Goal: Task Accomplishment & Management: Use online tool/utility

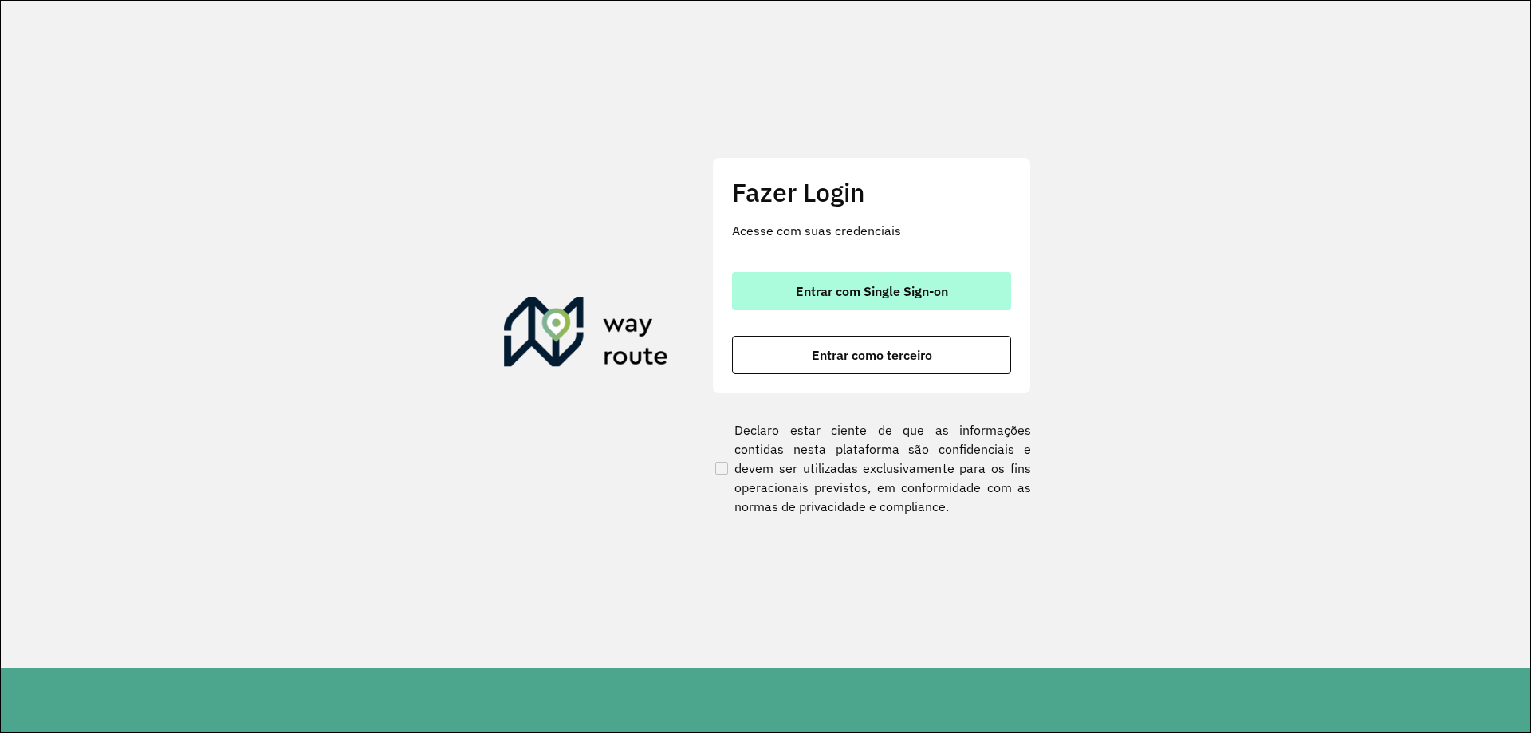
click at [810, 297] on span "Entrar com Single Sign-on" at bounding box center [872, 291] width 152 height 13
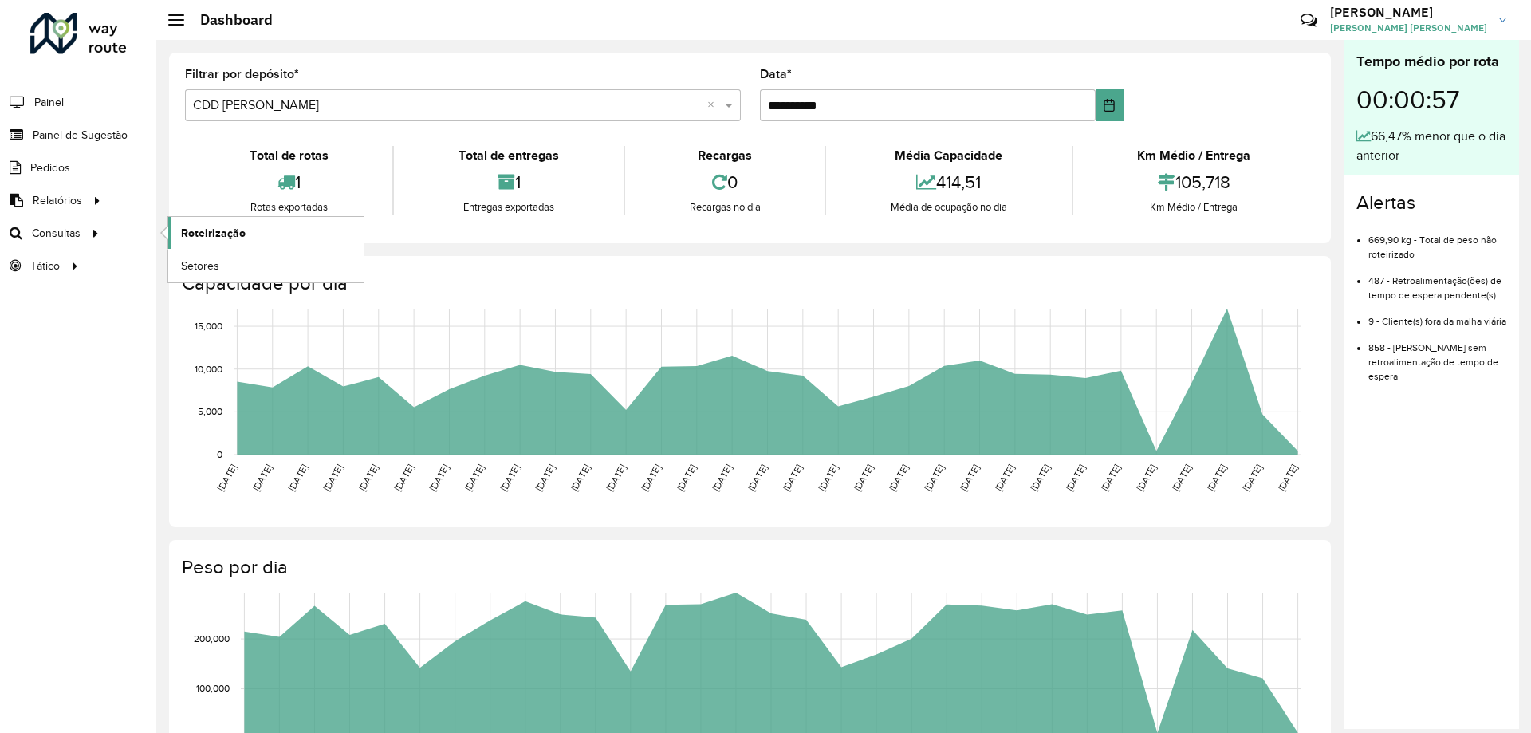
click at [188, 229] on span "Roteirização" at bounding box center [213, 233] width 65 height 17
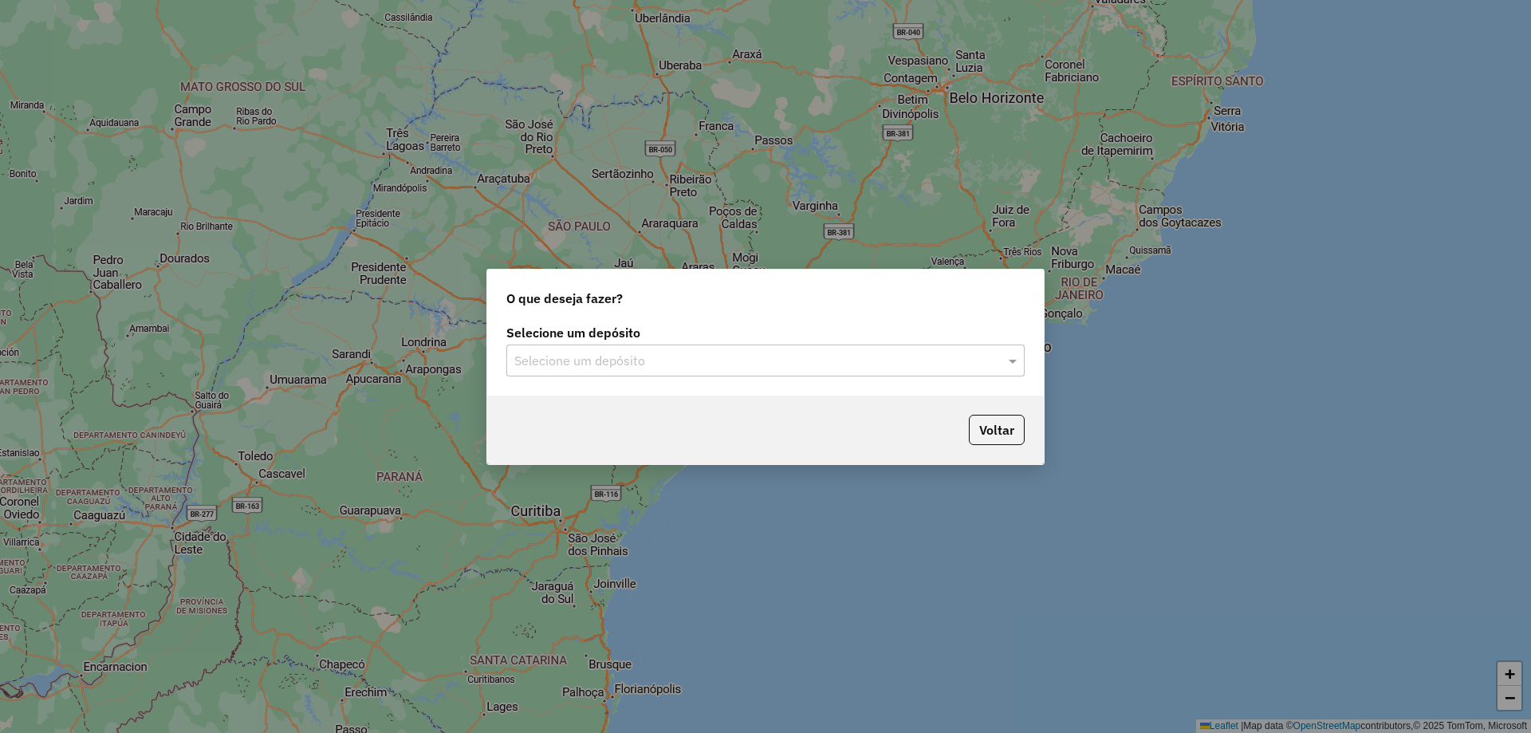
click at [542, 352] on input "text" at bounding box center [749, 361] width 471 height 19
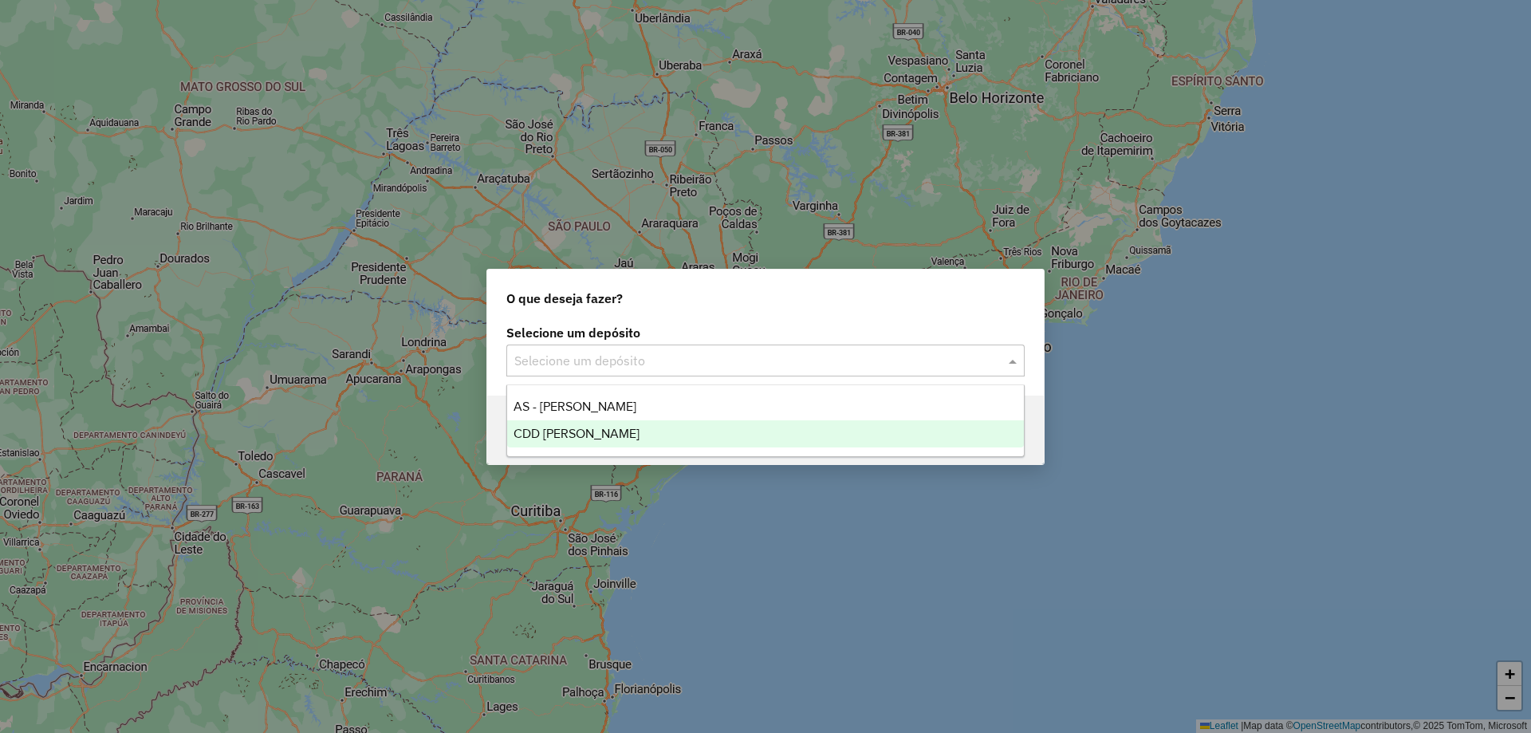
click at [573, 425] on div "CDD [PERSON_NAME]" at bounding box center [765, 433] width 517 height 27
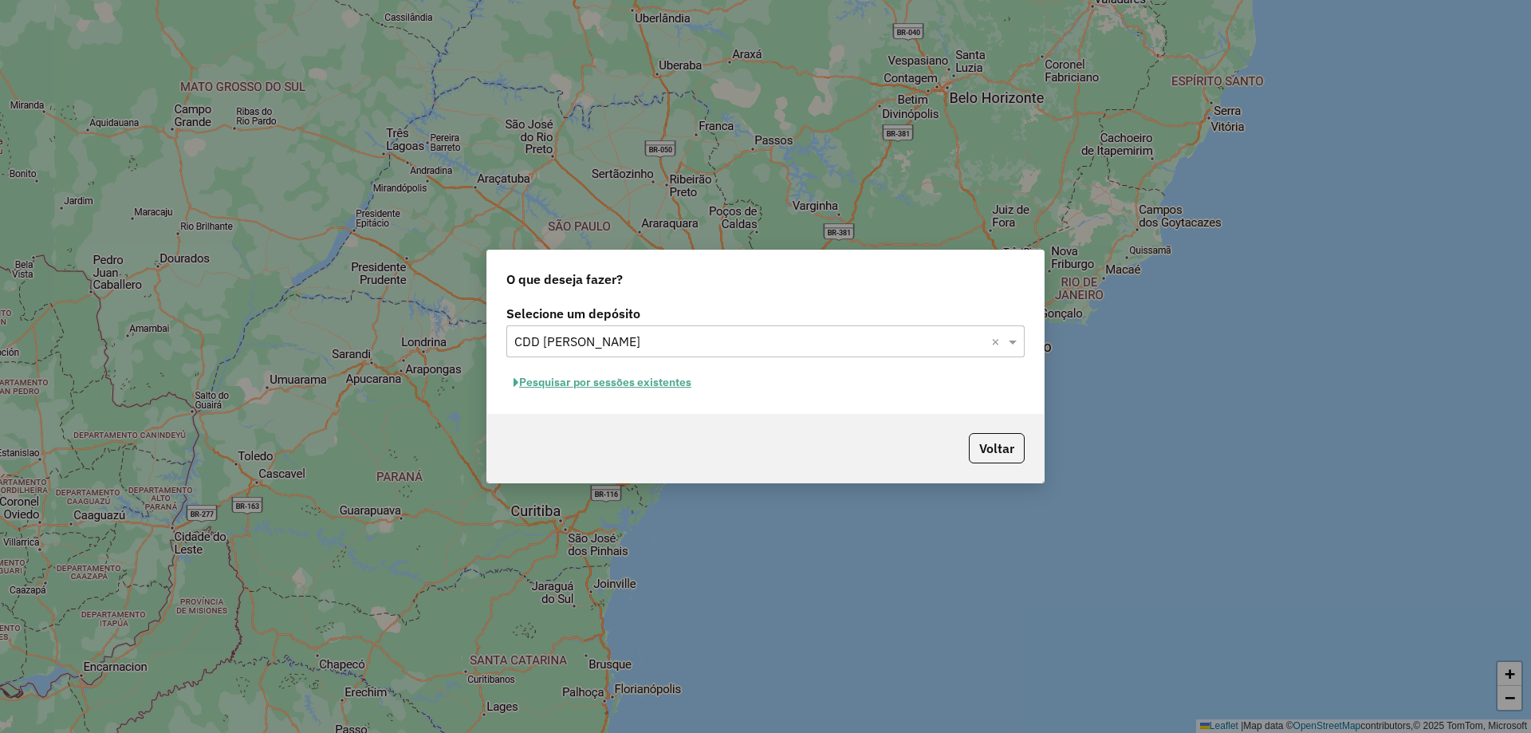
click at [652, 388] on button "Pesquisar por sessões existentes" at bounding box center [602, 382] width 192 height 25
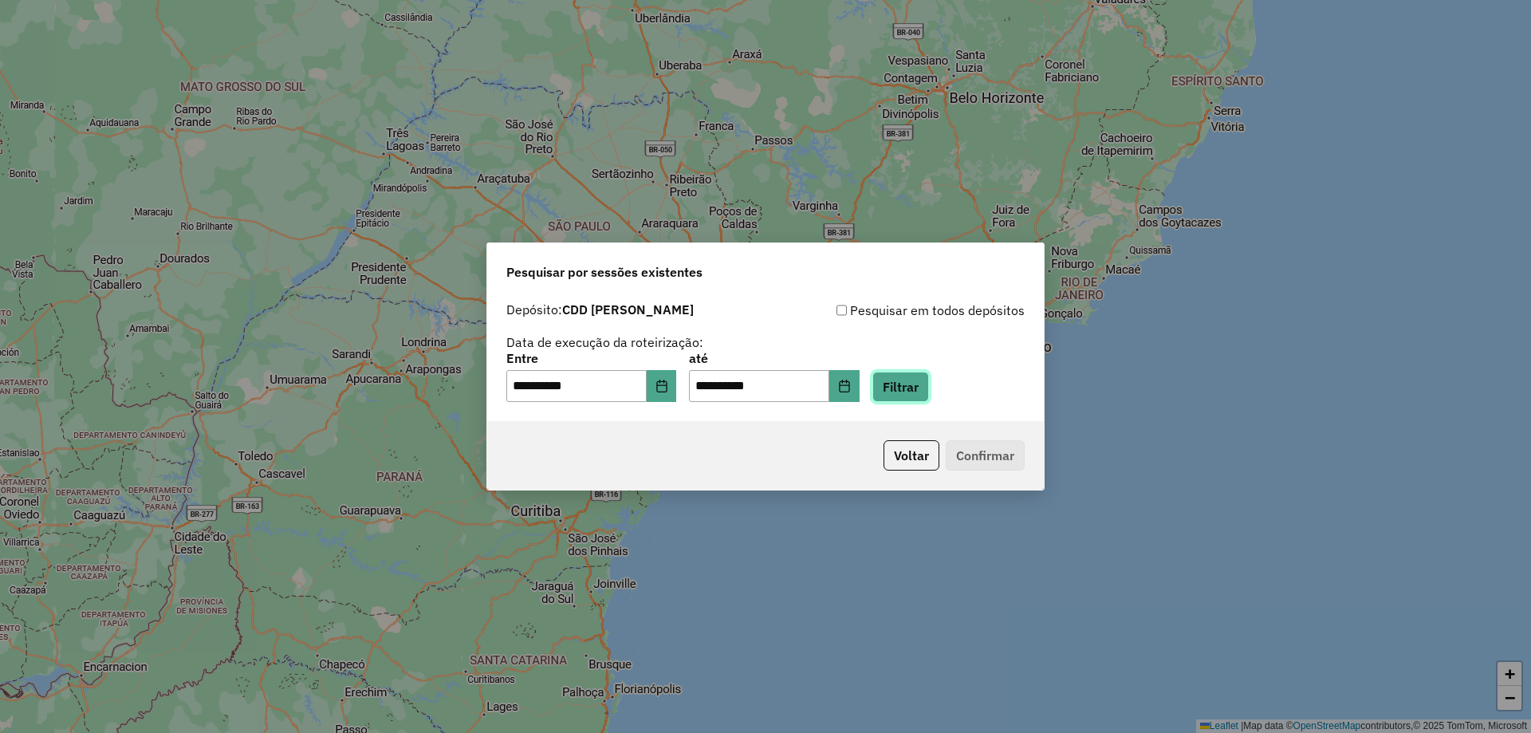
click at [929, 384] on button "Filtrar" at bounding box center [901, 387] width 57 height 30
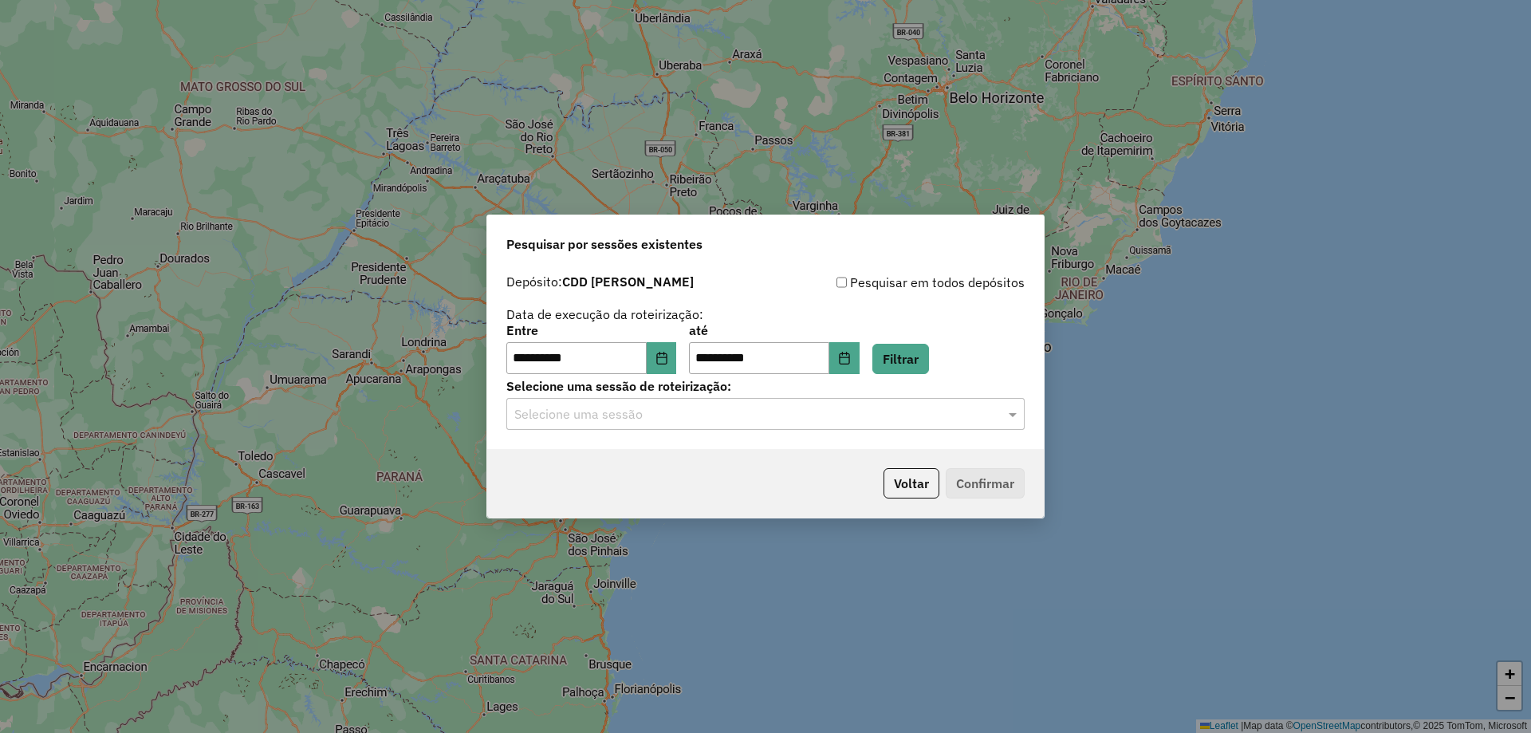
click at [656, 412] on input "text" at bounding box center [749, 414] width 471 height 19
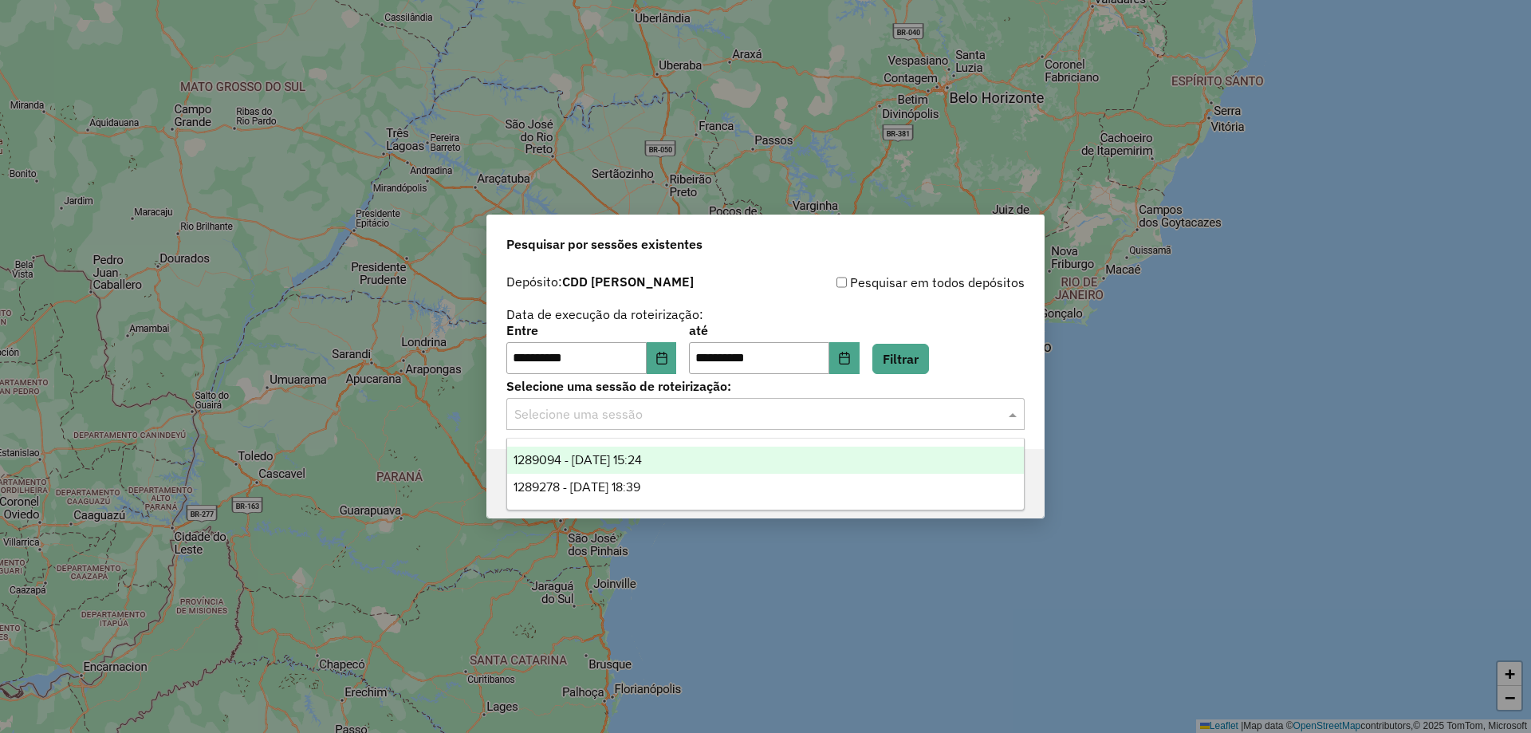
click at [642, 457] on span "1289094 - 06/10/2025 15:24" at bounding box center [578, 460] width 128 height 14
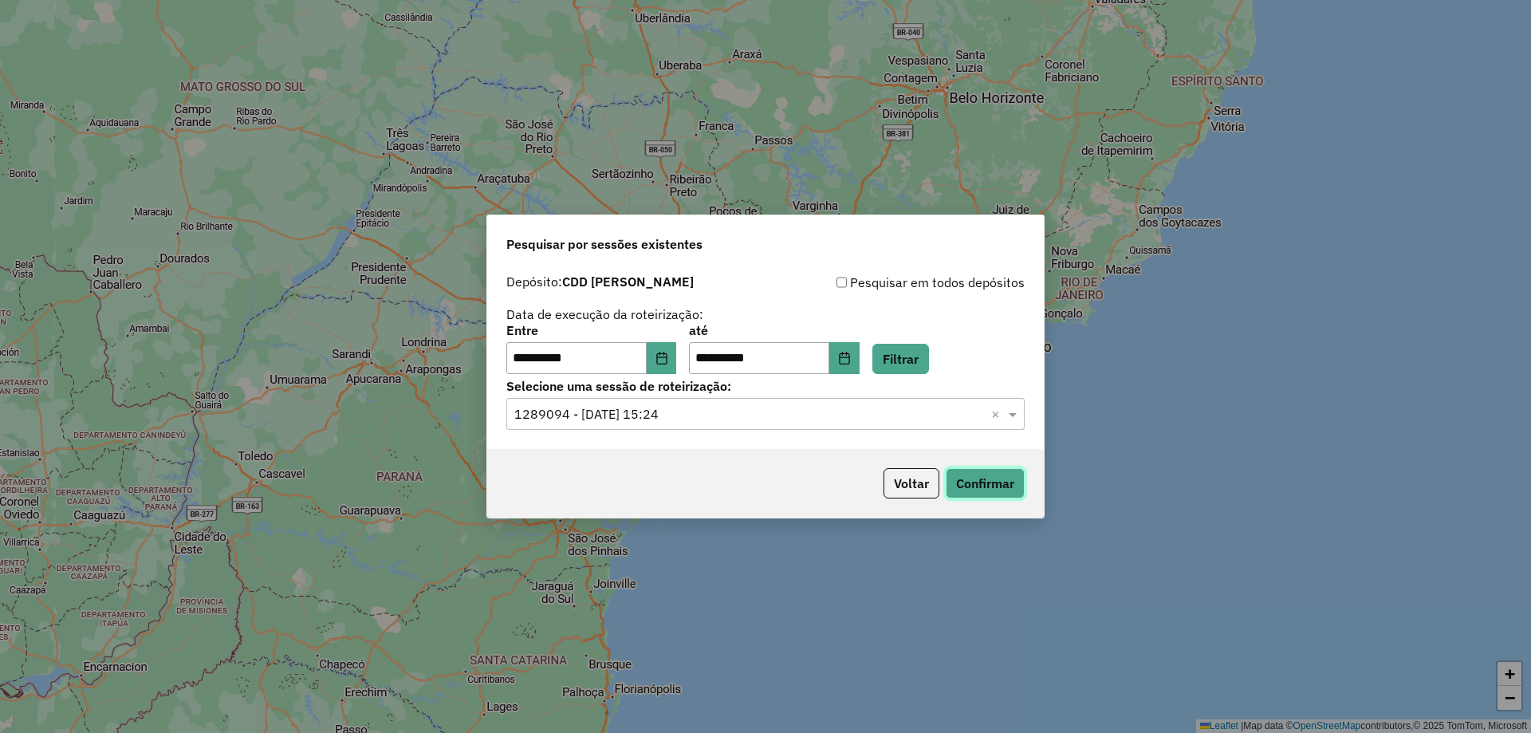
click at [970, 489] on button "Confirmar" at bounding box center [985, 483] width 79 height 30
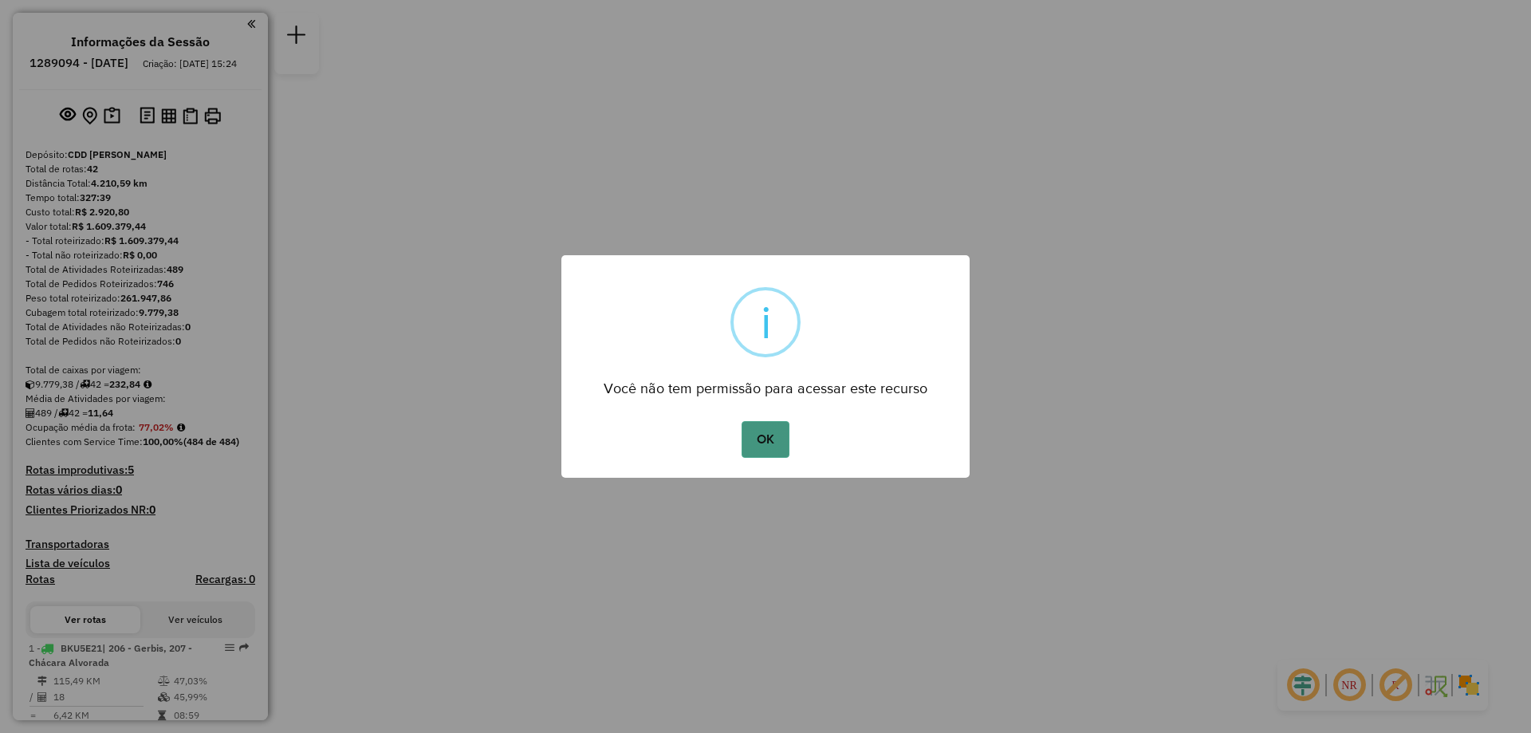
click at [755, 450] on button "OK" at bounding box center [765, 439] width 47 height 37
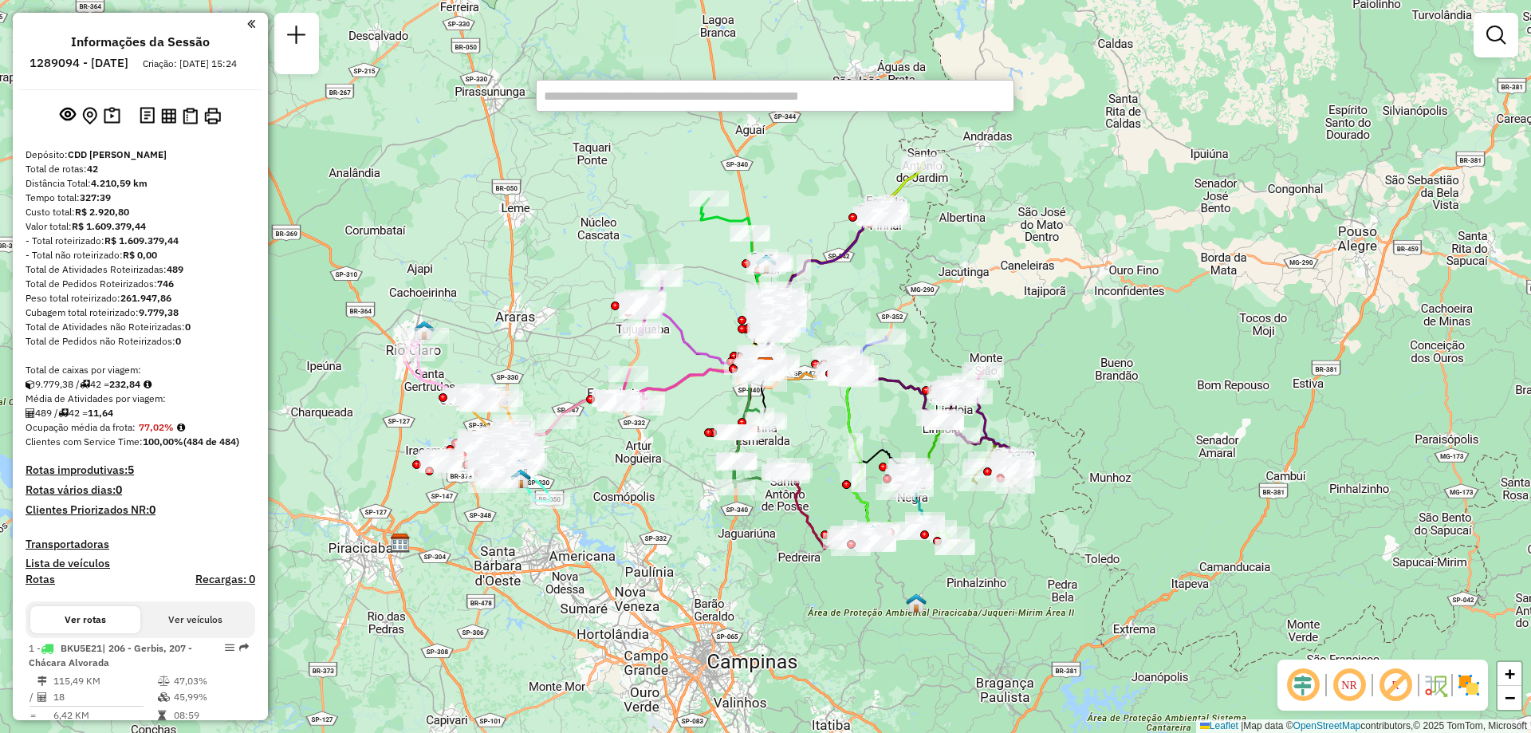
scroll to position [1711, 0]
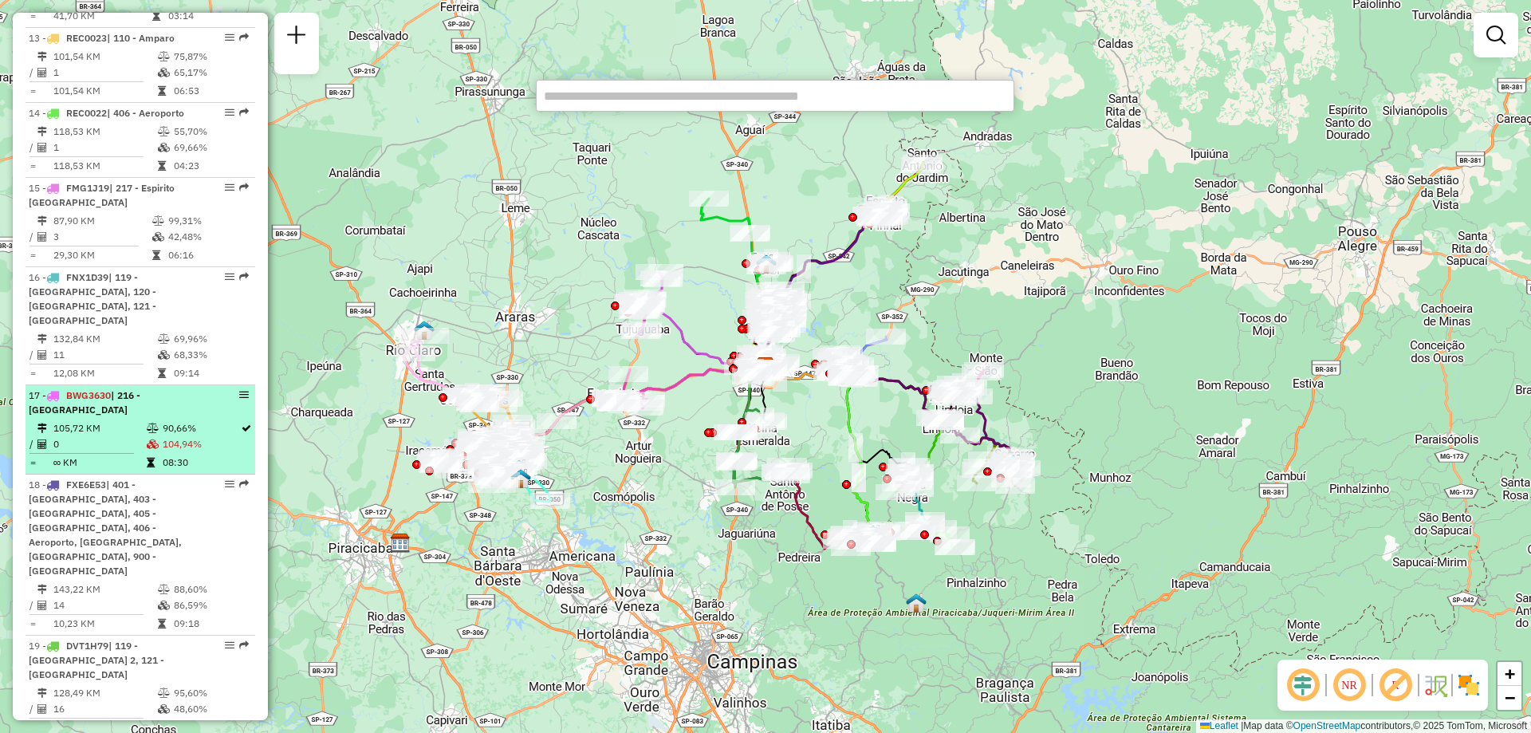
click at [178, 420] on td "90,66%" at bounding box center [201, 428] width 78 height 16
select select "**********"
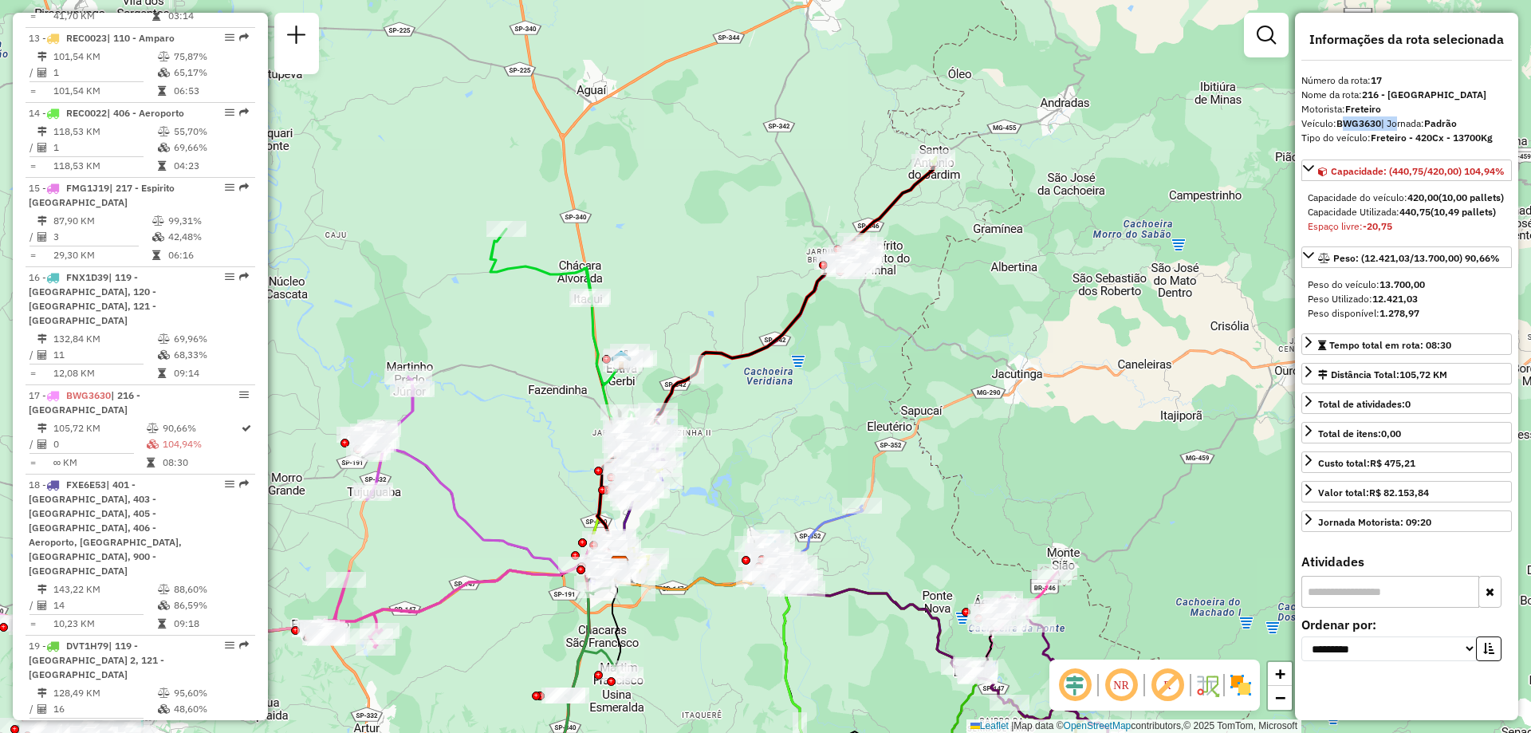
drag, startPoint x: 1342, startPoint y: 120, endPoint x: 1398, endPoint y: 122, distance: 56.7
click at [1398, 122] on div "Veículo: BWG3630 | Jornada: Padrão" at bounding box center [1407, 123] width 211 height 14
click at [1434, 147] on div "**********" at bounding box center [1406, 366] width 223 height 707
drag, startPoint x: 1411, startPoint y: 225, endPoint x: 1433, endPoint y: 227, distance: 22.4
click at [1431, 218] on strong "440,75" at bounding box center [1415, 212] width 31 height 12
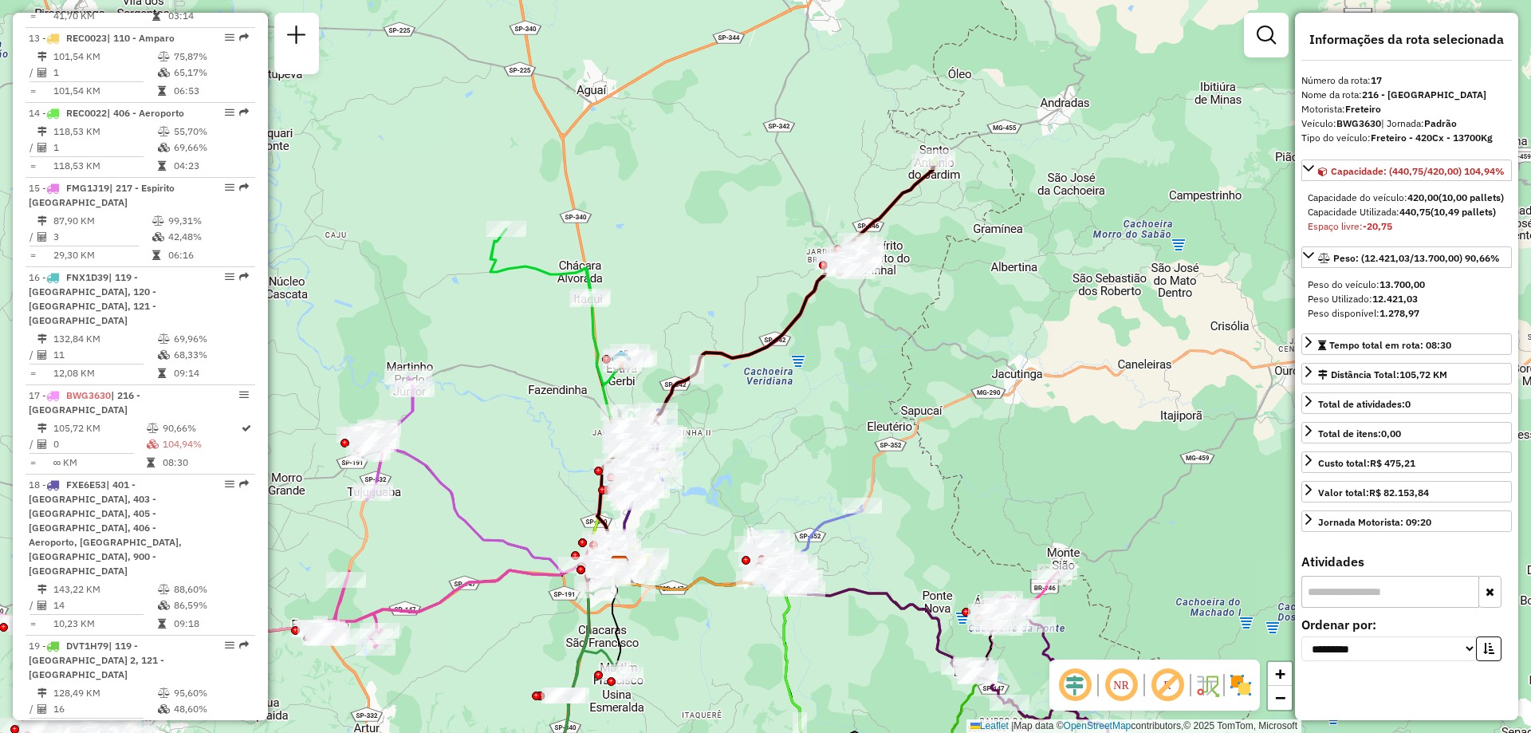
click at [1475, 290] on div "Peso do veículo: 13.700,00 Peso Utilizado: 12.421,03 Peso disponível: 1.278,97" at bounding box center [1407, 299] width 211 height 56
click at [1378, 110] on strong "Freteiro" at bounding box center [1364, 109] width 36 height 12
drag, startPoint x: 1414, startPoint y: 200, endPoint x: 1448, endPoint y: 203, distance: 34.4
click at [1448, 203] on div "Capacidade do veículo: 420,00 (10,00 pallets)" at bounding box center [1407, 198] width 198 height 14
click at [1392, 205] on div "Capacidade do veículo: 420,00 (10,00 pallets)" at bounding box center [1407, 198] width 198 height 14
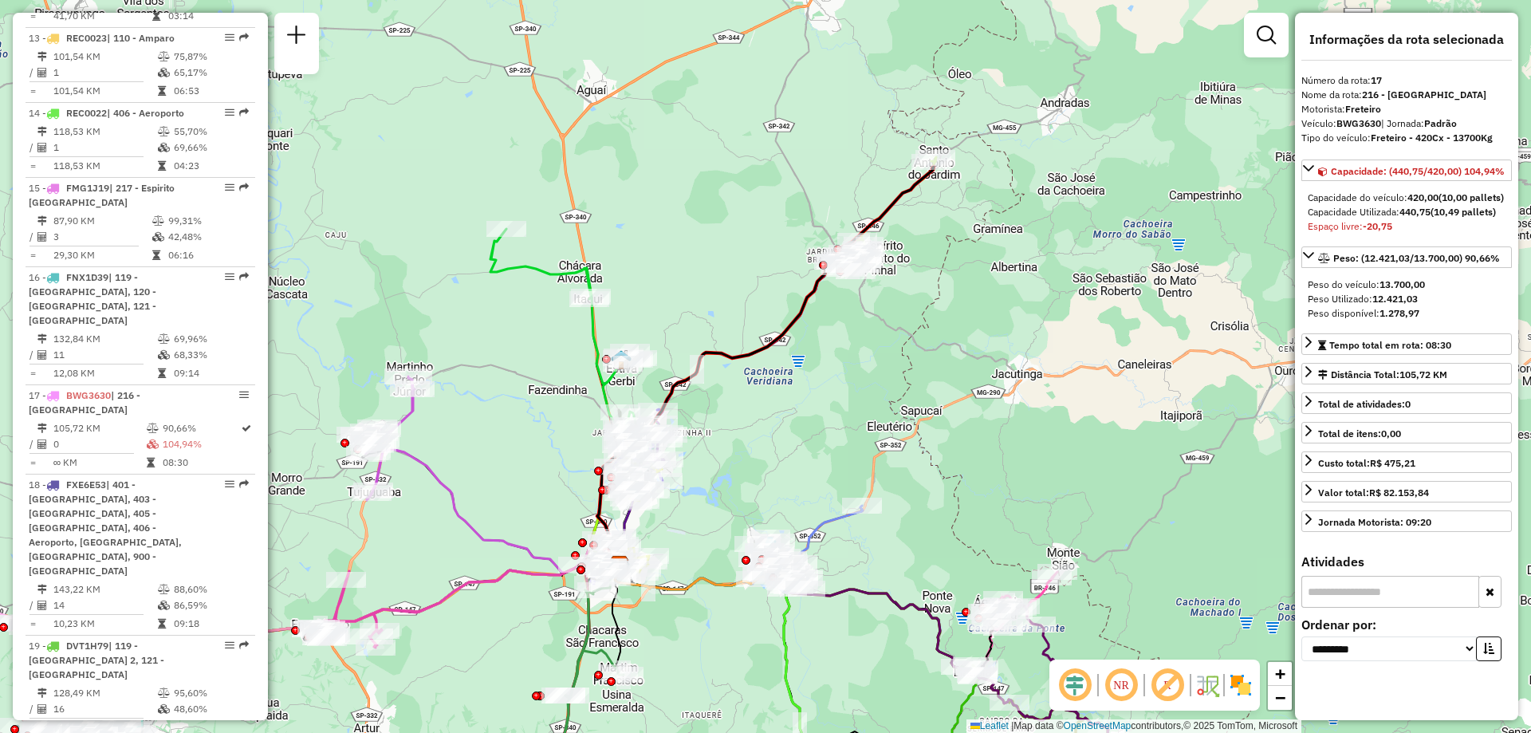
click at [1413, 218] on strong "440,75" at bounding box center [1415, 212] width 31 height 12
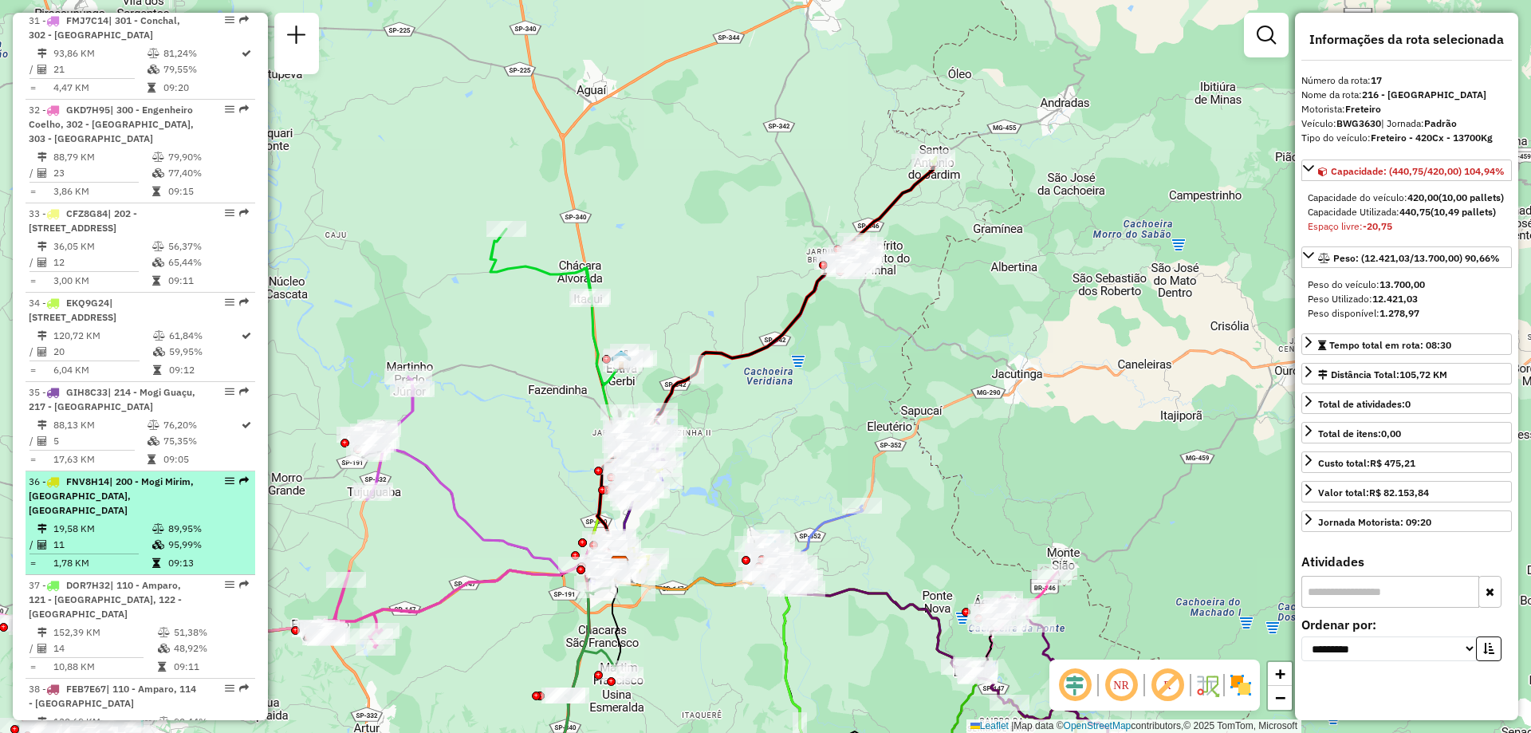
click at [117, 475] on span "| 200 - Mogi Mirim, [GEOGRAPHIC_DATA], [GEOGRAPHIC_DATA]" at bounding box center [111, 495] width 165 height 41
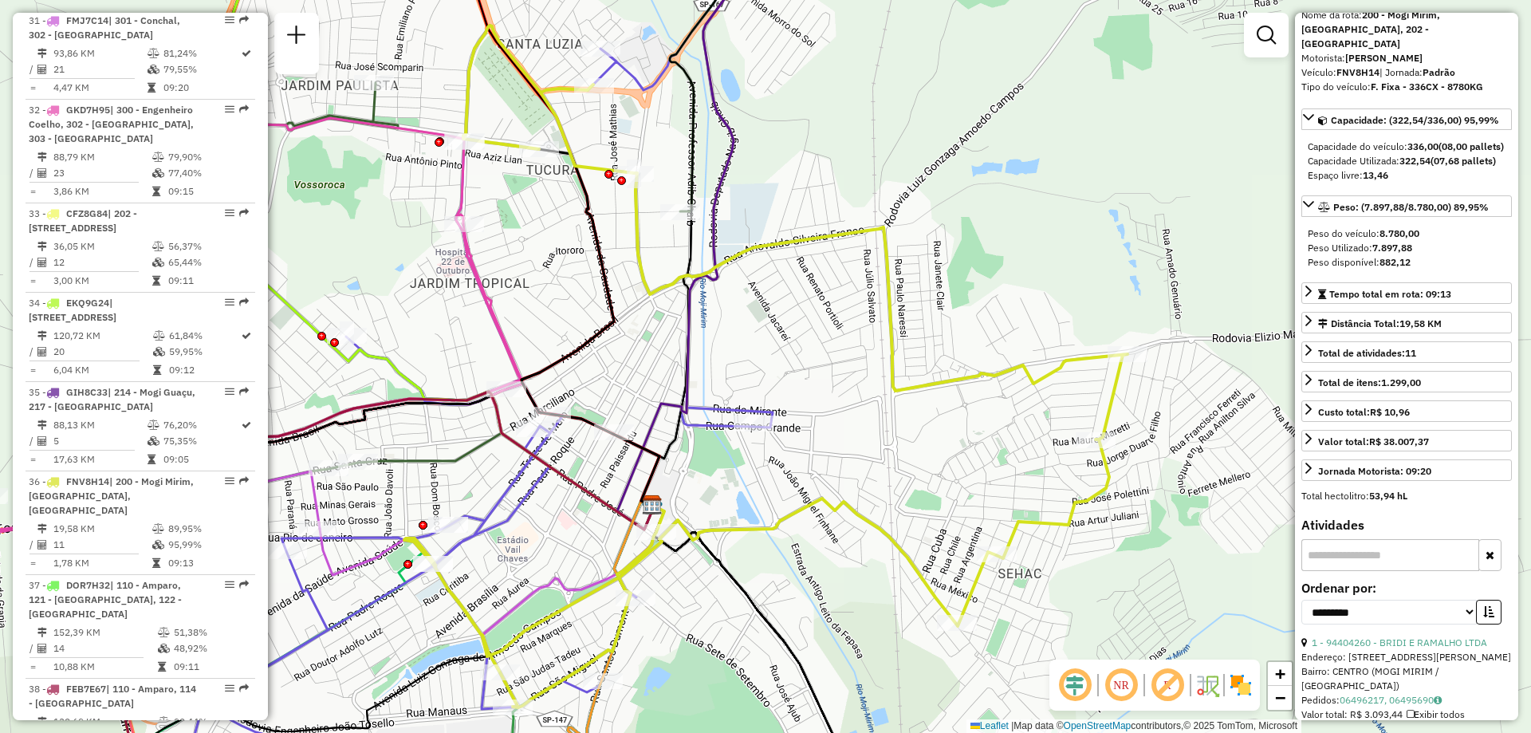
scroll to position [0, 0]
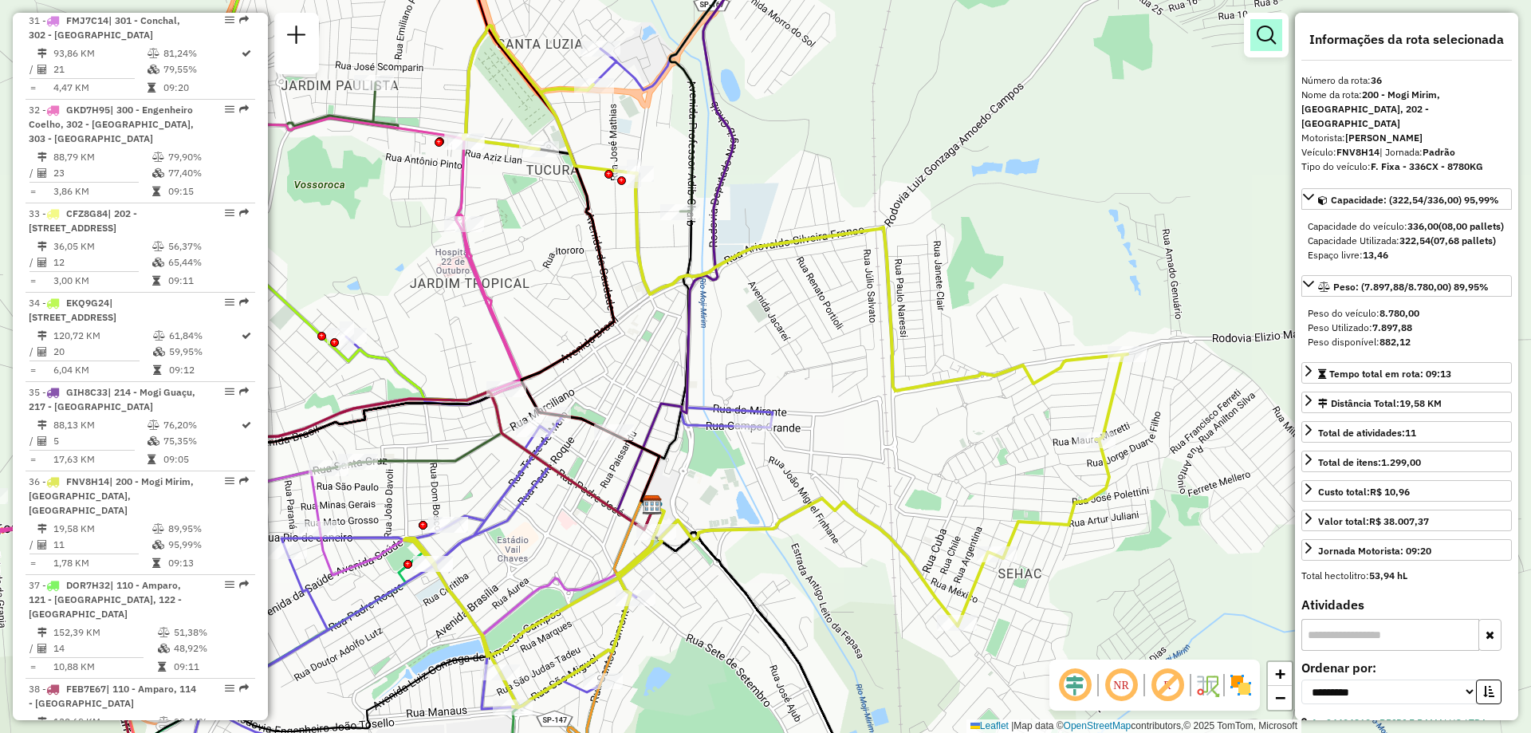
click at [1251, 33] on link at bounding box center [1267, 35] width 32 height 32
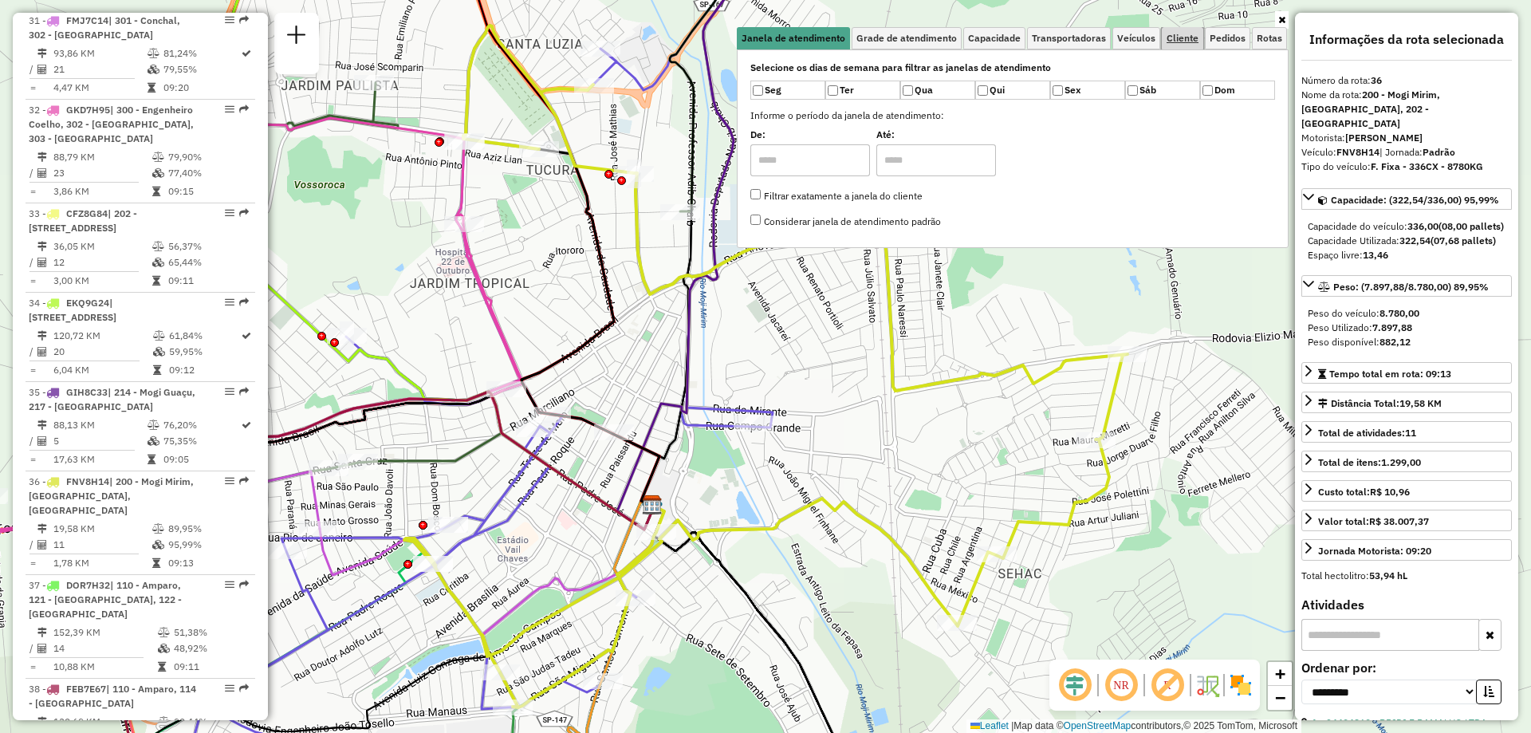
click at [1185, 40] on span "Cliente" at bounding box center [1183, 38] width 32 height 10
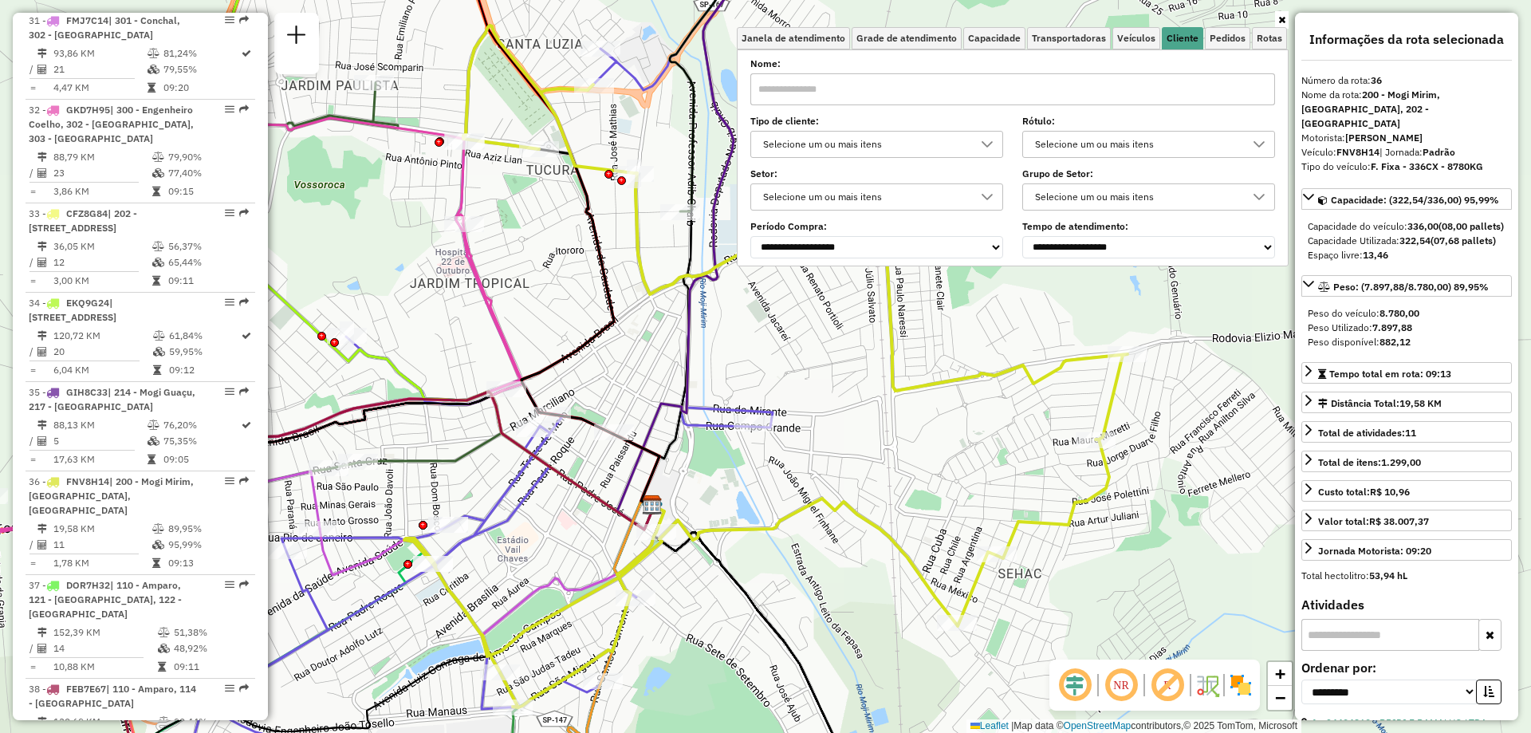
click at [806, 92] on input "text" at bounding box center [1013, 89] width 525 height 32
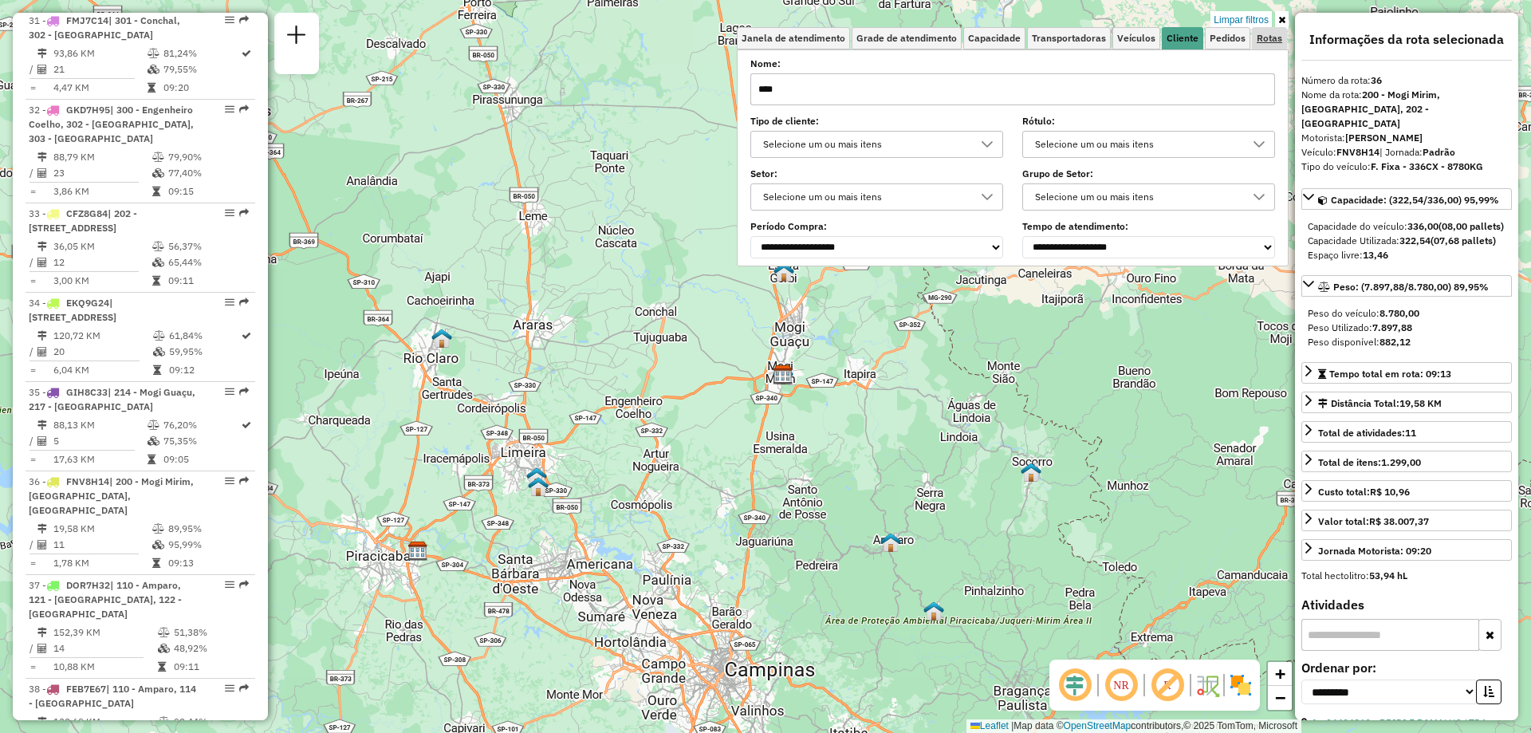
type input "****"
click at [1255, 17] on link "Limpar filtros" at bounding box center [1241, 20] width 61 height 18
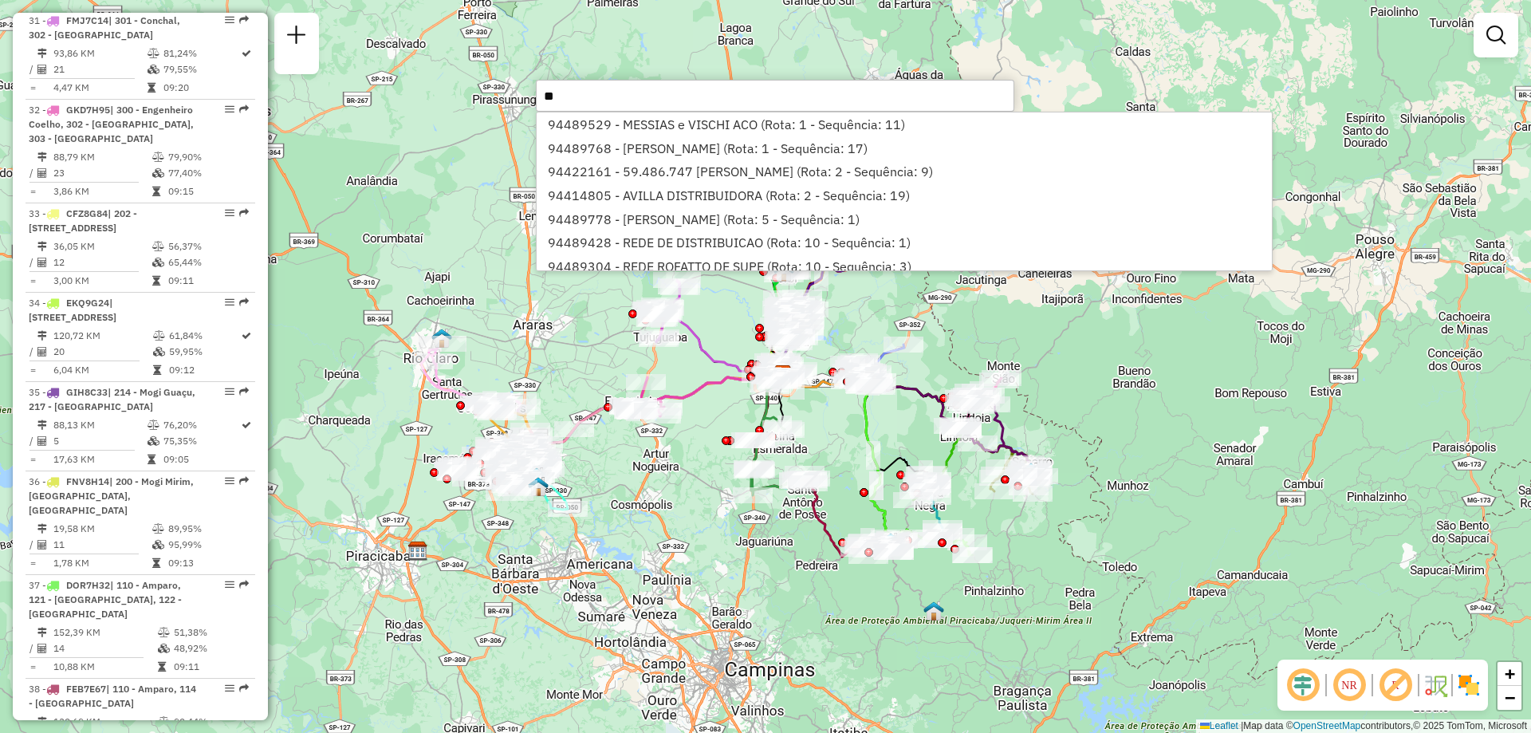
type input "*"
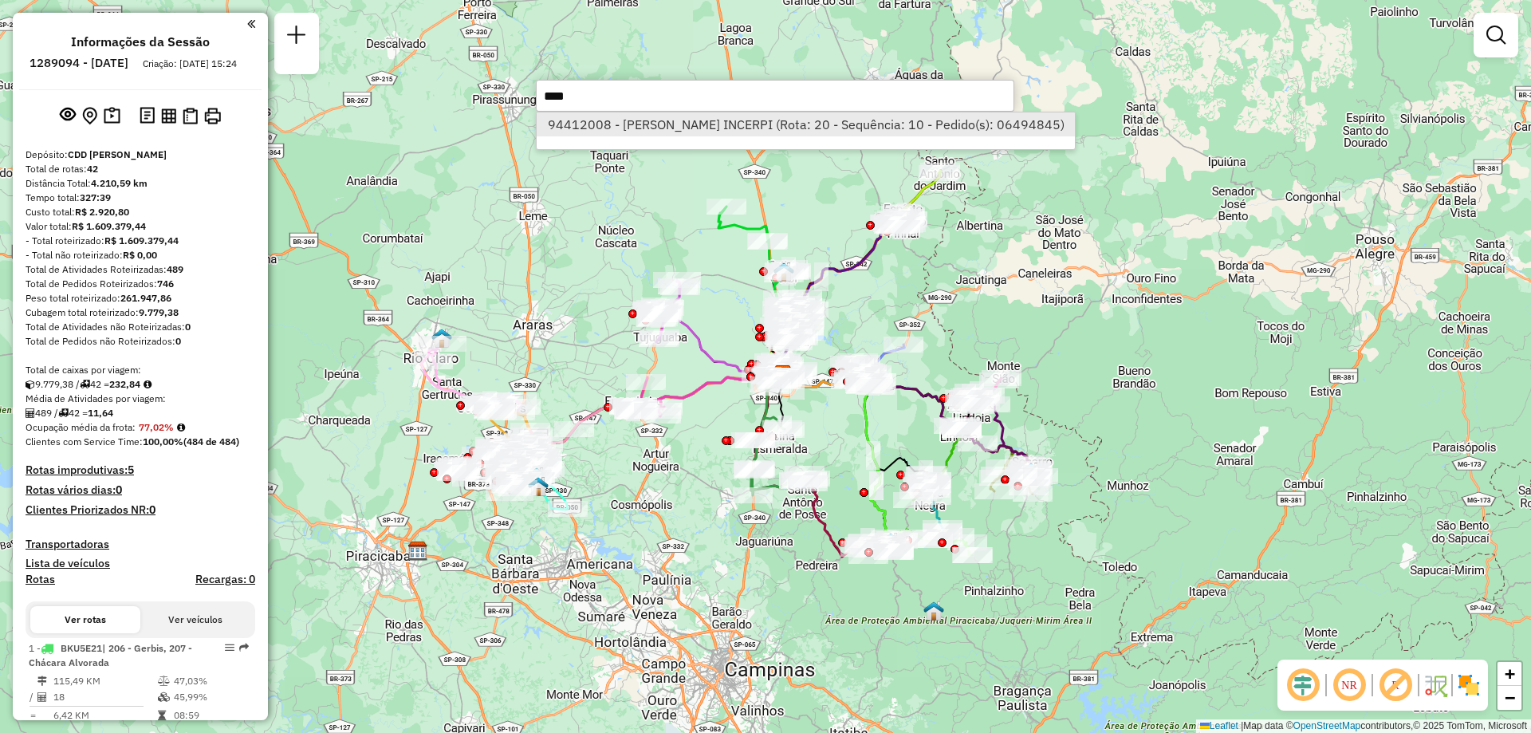
type input "****"
click at [739, 124] on li "94412008 - [PERSON_NAME] INCERPI (Rota: 20 - Sequência: 10 - Pedido(s): 0649484…" at bounding box center [806, 124] width 538 height 24
select select "**********"
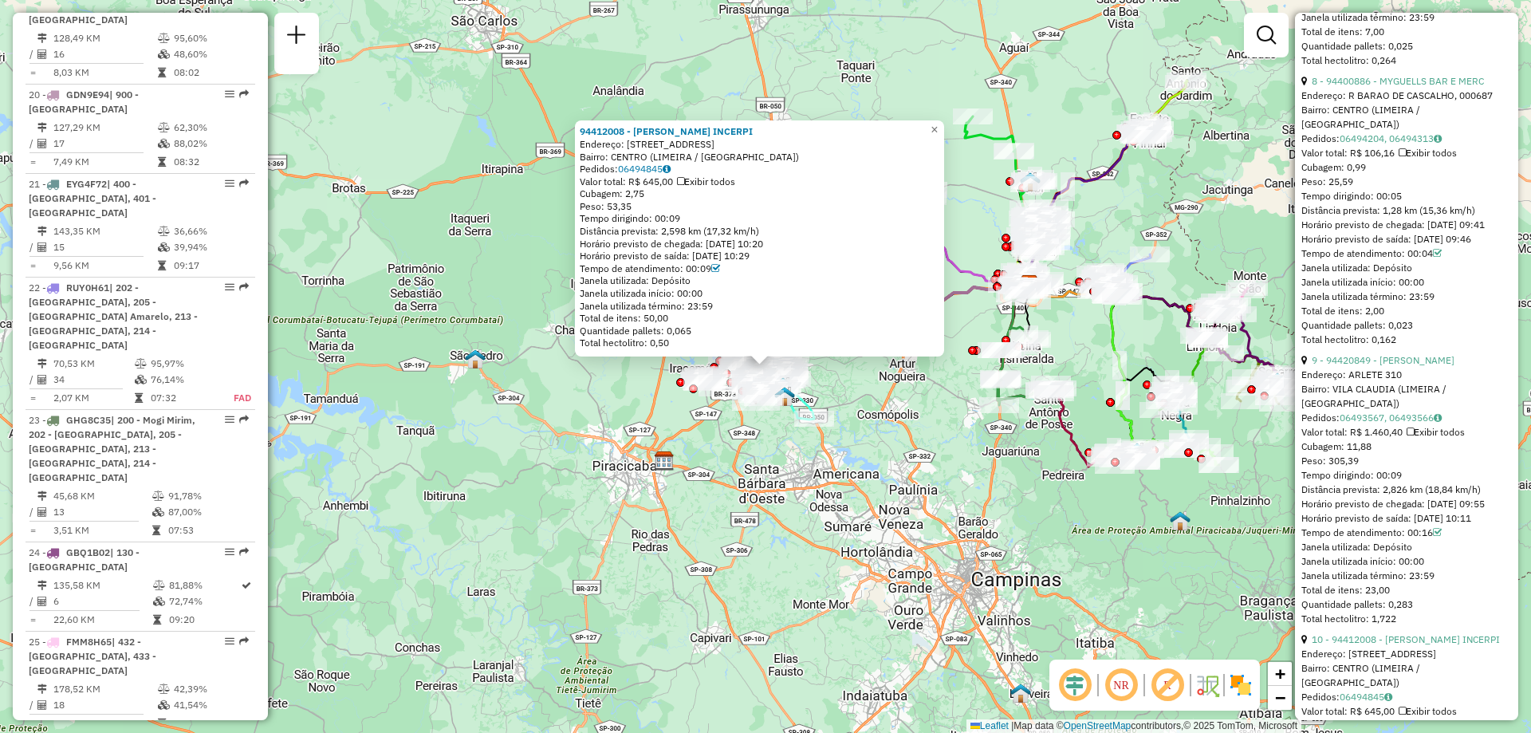
scroll to position [2233, 0]
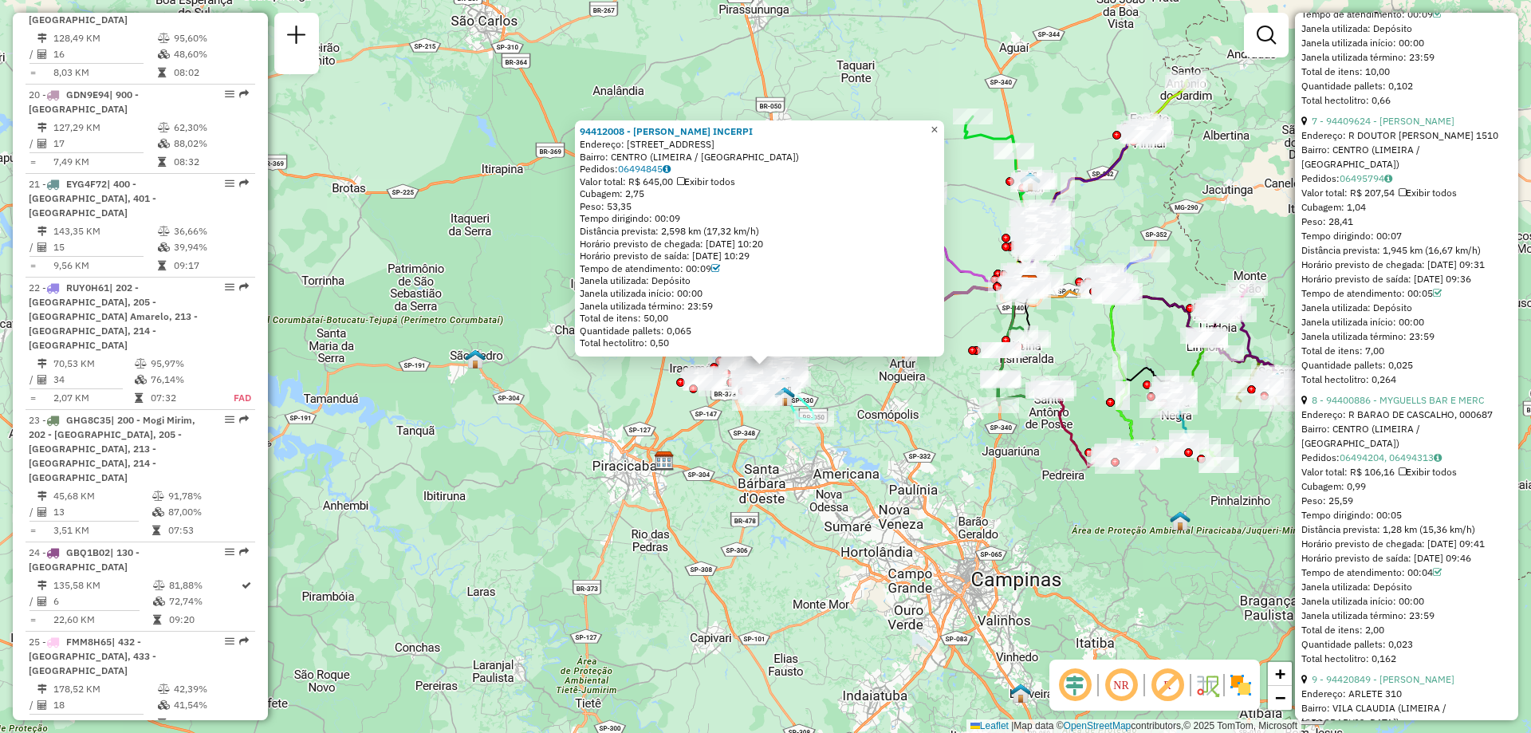
click at [938, 124] on span "×" at bounding box center [934, 130] width 7 height 14
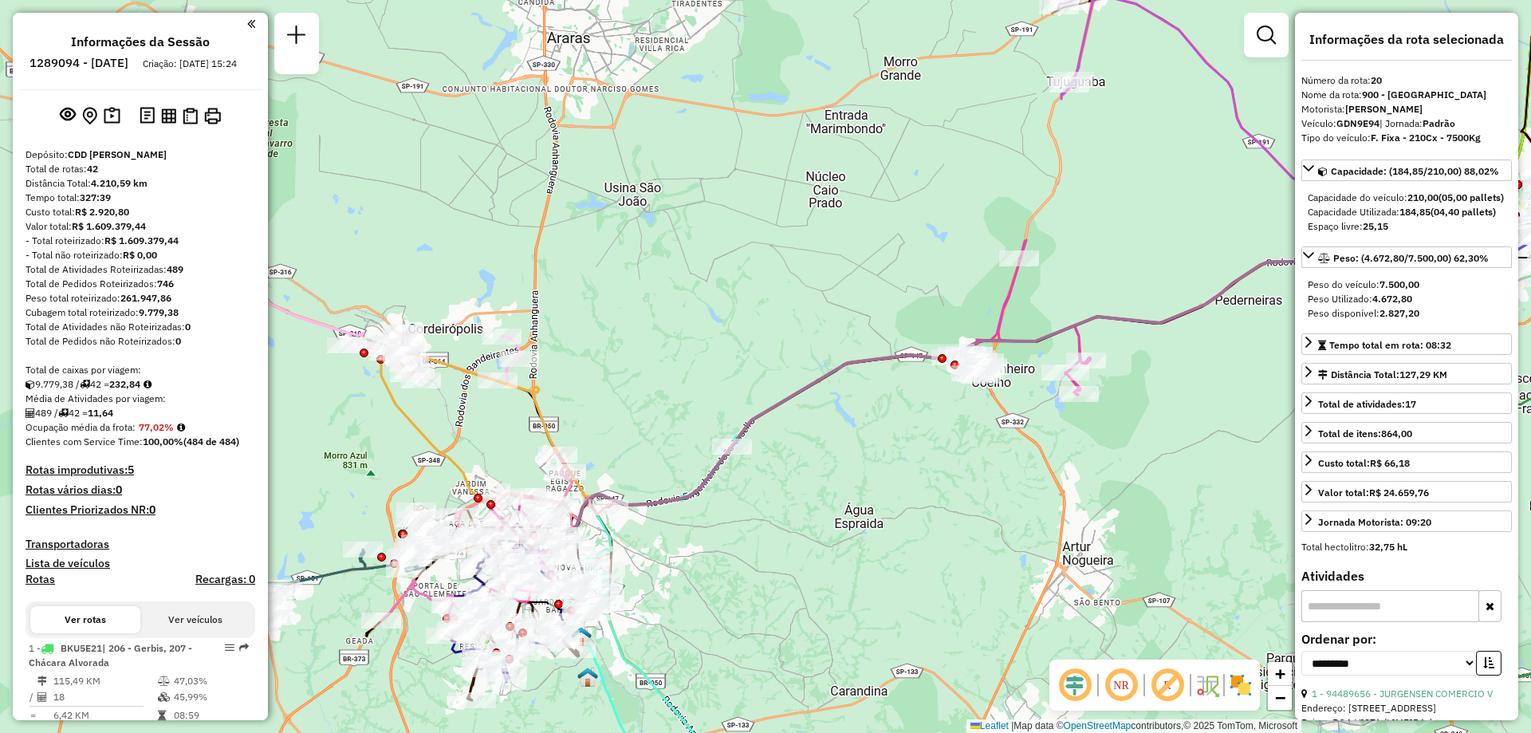
scroll to position [1711, 0]
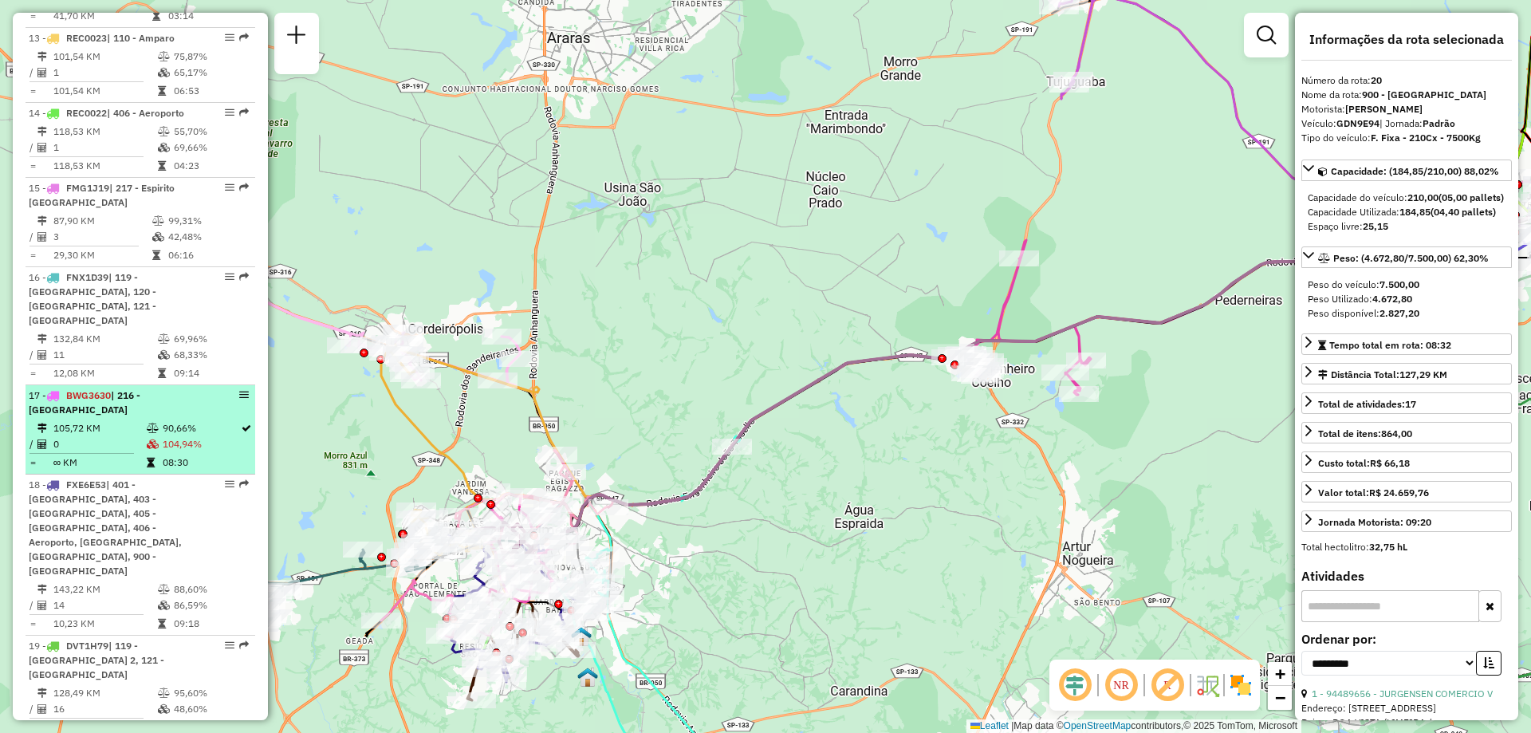
click at [147, 424] on icon at bounding box center [153, 429] width 12 height 10
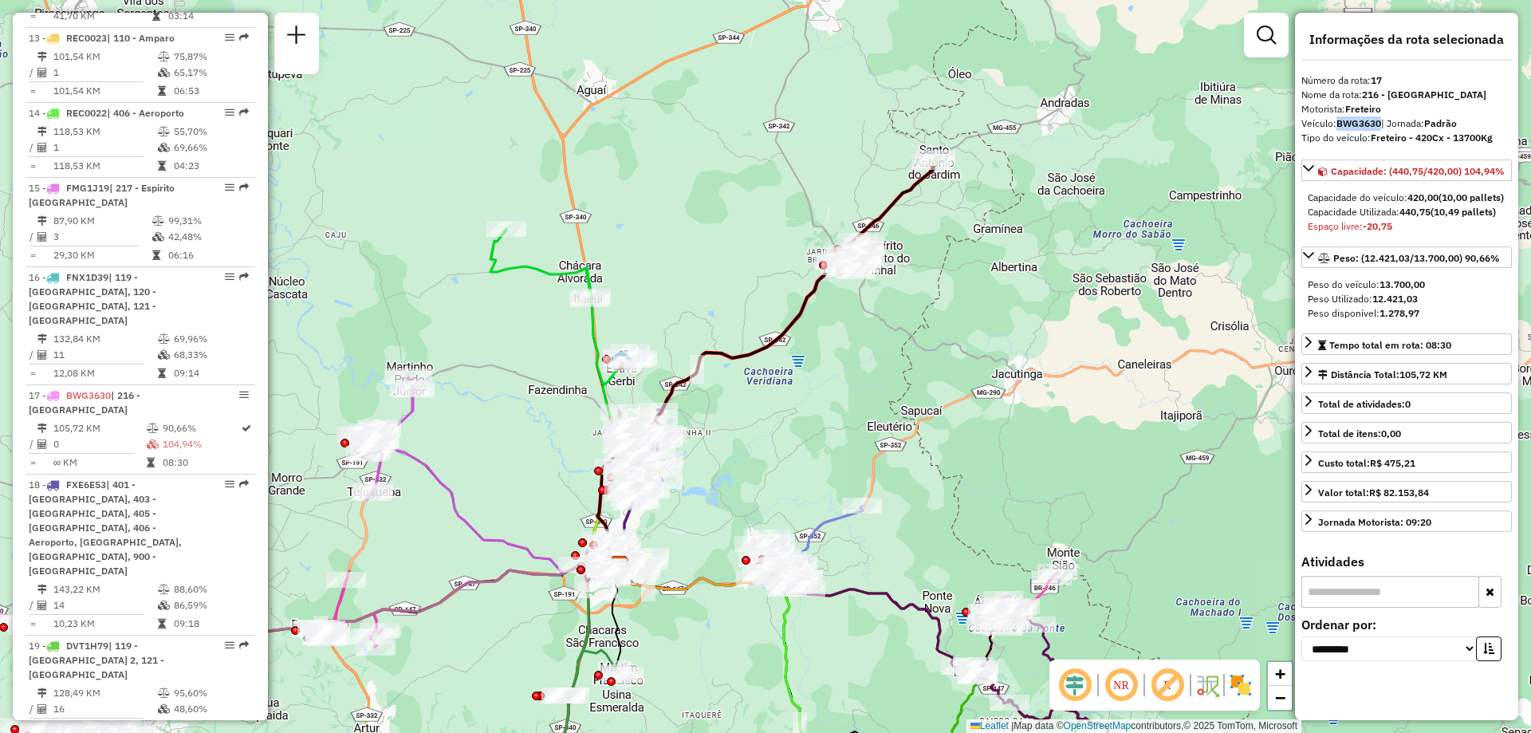
drag, startPoint x: 1339, startPoint y: 122, endPoint x: 1381, endPoint y: 122, distance: 42.3
click at [1381, 122] on strong "BWG3630" at bounding box center [1359, 123] width 45 height 12
copy strong "BWG3630"
